Goal: Submit feedback/report problem

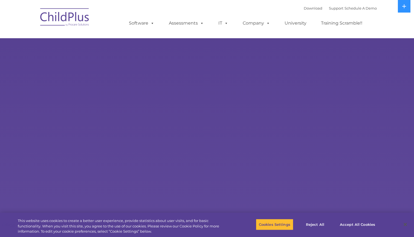
select select "MEDIUM"
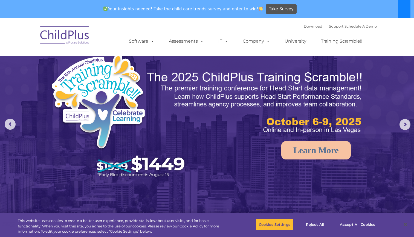
click at [403, 11] on button at bounding box center [403, 9] width 13 height 18
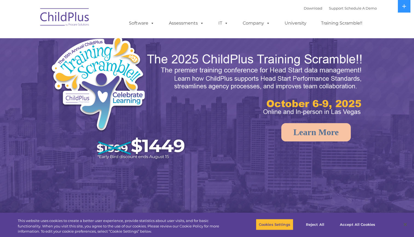
select select "MEDIUM"
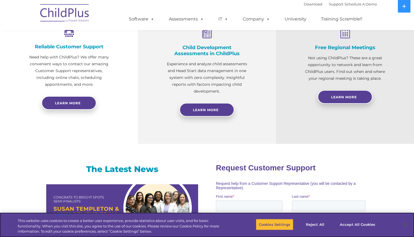
scroll to position [218, 0]
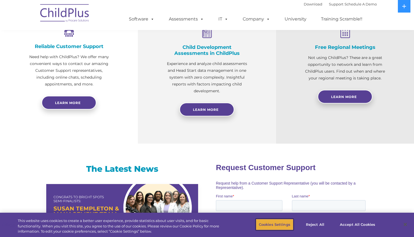
click at [265, 223] on button "Cookies Settings" at bounding box center [274, 224] width 37 height 11
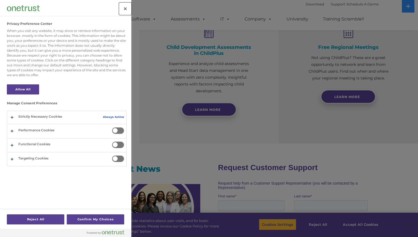
click at [125, 11] on button "Close" at bounding box center [125, 9] width 12 height 12
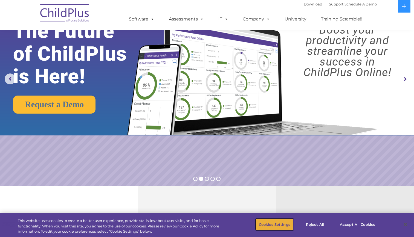
scroll to position [0, 0]
